Goal: Task Accomplishment & Management: Complete application form

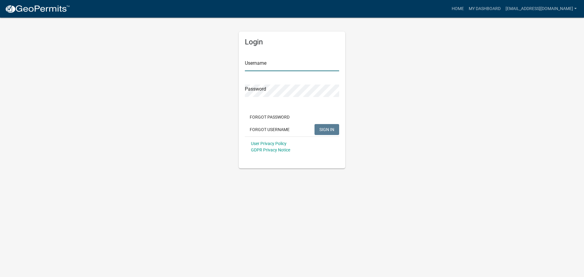
type input "[EMAIL_ADDRESS][DOMAIN_NAME]"
click at [327, 127] on button "SIGN IN" at bounding box center [327, 129] width 25 height 11
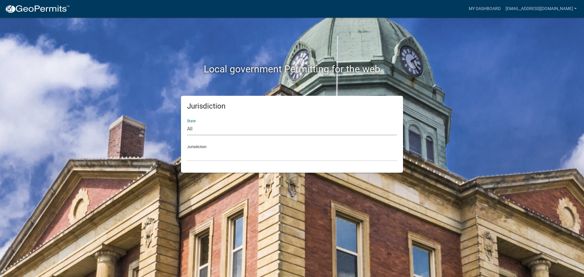
click at [196, 127] on select "All [US_STATE] [US_STATE] [US_STATE] [US_STATE] [US_STATE] [US_STATE] [US_STATE…" at bounding box center [292, 129] width 210 height 12
select select "[US_STATE]"
click at [187, 123] on select "All [US_STATE] [US_STATE] [US_STATE] [US_STATE] [US_STATE] [US_STATE] [US_STATE…" at bounding box center [292, 129] width 210 height 12
click at [195, 159] on select "City of [GEOGRAPHIC_DATA], [US_STATE] City of [GEOGRAPHIC_DATA], [US_STATE] Cit…" at bounding box center [292, 155] width 210 height 12
click at [96, 84] on div "Local government Permitting for the web Jurisdiction State All [US_STATE] [US_S…" at bounding box center [292, 138] width 584 height 277
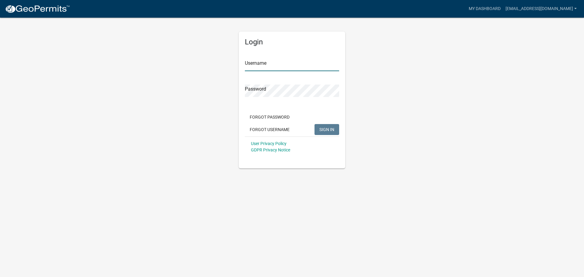
type input "[EMAIL_ADDRESS][DOMAIN_NAME]"
click at [320, 128] on span "SIGN IN" at bounding box center [327, 129] width 15 height 5
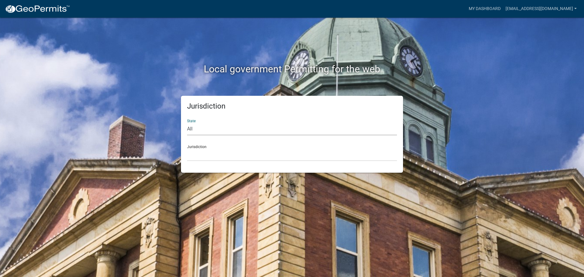
click at [219, 128] on select "All [US_STATE] [US_STATE] [US_STATE] [US_STATE] [US_STATE] [US_STATE] [US_STATE…" at bounding box center [292, 129] width 210 height 12
select select "[US_STATE]"
click at [187, 123] on select "All [US_STATE] [US_STATE] [US_STATE] [US_STATE] [US_STATE] [US_STATE] [US_STATE…" at bounding box center [292, 129] width 210 height 12
click at [196, 153] on select "City of [GEOGRAPHIC_DATA], [US_STATE] City of [GEOGRAPHIC_DATA], [US_STATE] Cit…" at bounding box center [292, 155] width 210 height 12
click at [131, 102] on div "Jurisdiction State All Colorado Georgia Indiana Iowa Kansas Minnesota Ohio Sout…" at bounding box center [292, 134] width 347 height 77
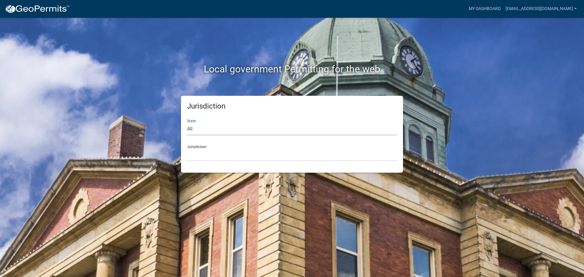
click at [228, 132] on select "All [US_STATE] [US_STATE] [US_STATE] [US_STATE] [US_STATE] [US_STATE] [US_STATE…" at bounding box center [292, 129] width 210 height 12
click at [187, 123] on select "All [US_STATE] [US_STATE] [US_STATE] [US_STATE] [US_STATE] [US_STATE] [US_STATE…" at bounding box center [292, 129] width 210 height 12
click at [429, 70] on h2 "Local government Permitting for the web" at bounding box center [292, 69] width 338 height 12
